Goal: Find specific page/section: Locate a particular part of the current website

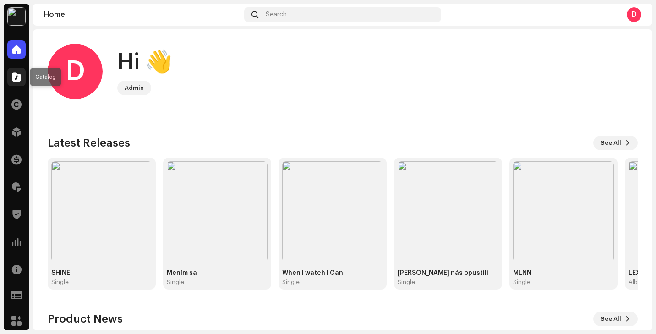
click at [15, 78] on span at bounding box center [16, 76] width 9 height 7
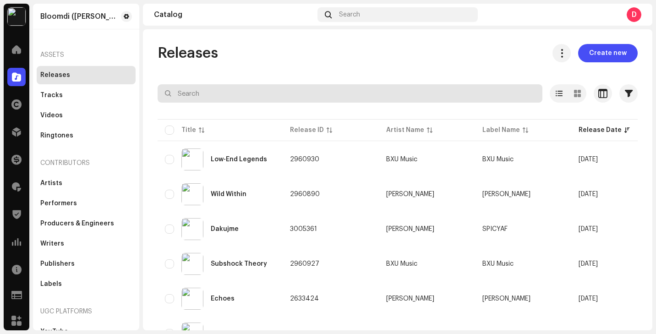
click at [226, 94] on input "text" at bounding box center [350, 93] width 385 height 18
type input "resetedh"
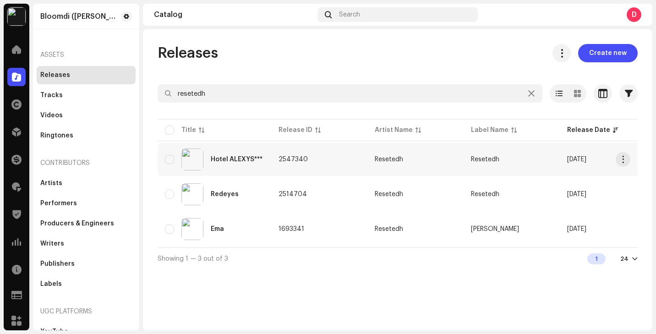
click at [307, 162] on td "2547340" at bounding box center [319, 159] width 96 height 33
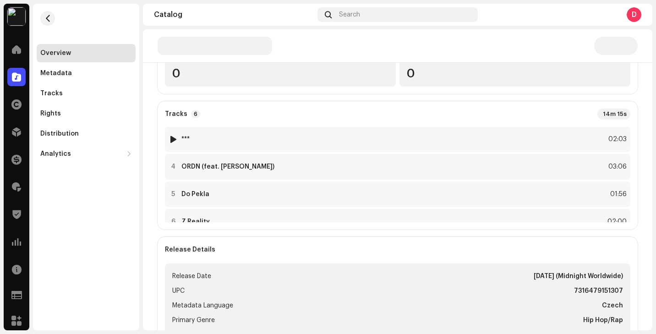
scroll to position [75, 0]
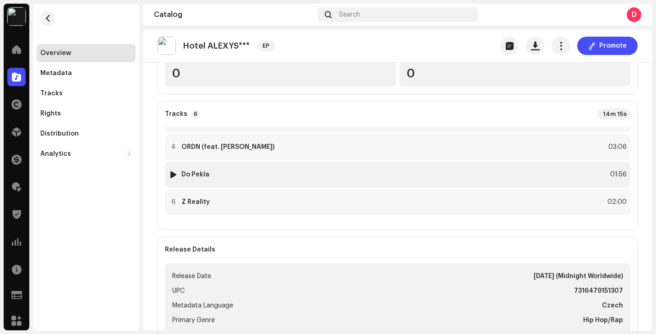
click at [303, 174] on div "5 Do Pekla 01:56" at bounding box center [398, 175] width 466 height 26
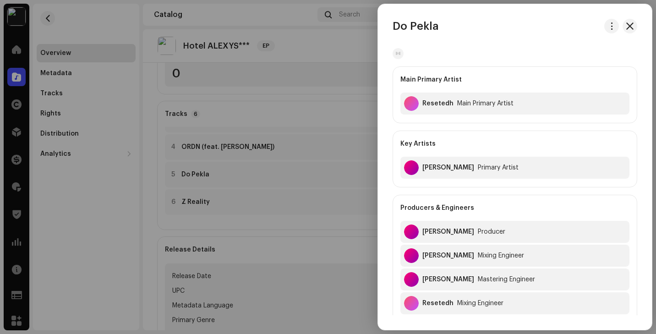
click at [331, 86] on div at bounding box center [328, 167] width 656 height 334
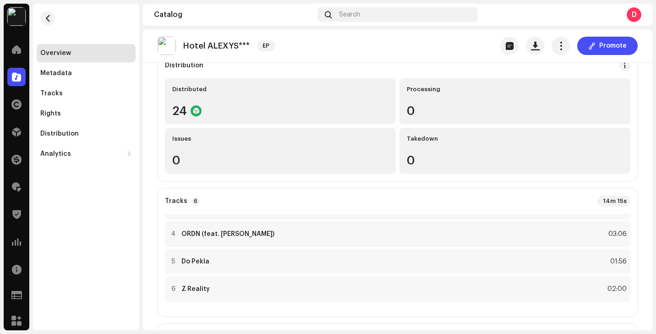
scroll to position [0, 0]
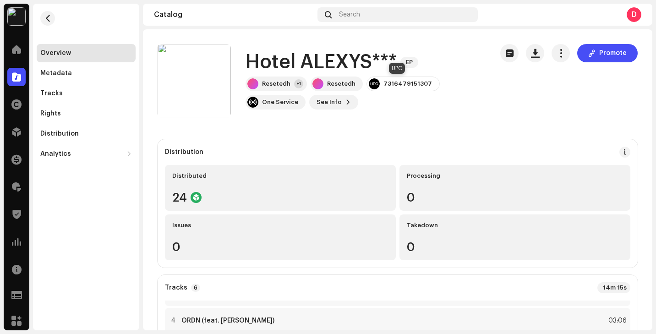
click at [403, 85] on div "7316479151307" at bounding box center [408, 83] width 49 height 7
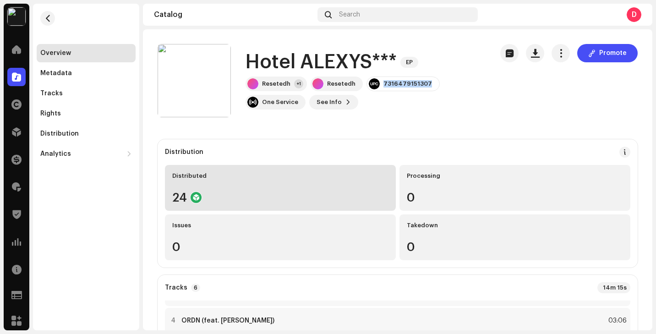
copy div "7316479151307"
